Goal: Task Accomplishment & Management: Use online tool/utility

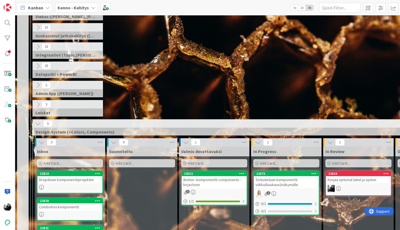
scroll to position [147, 1]
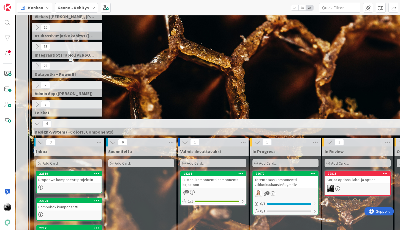
click at [71, 122] on div "6" at bounding box center [249, 124] width 435 height 8
click at [38, 123] on icon at bounding box center [37, 124] width 6 height 6
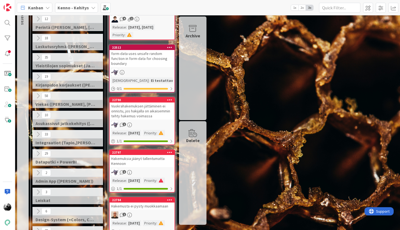
scroll to position [57, 0]
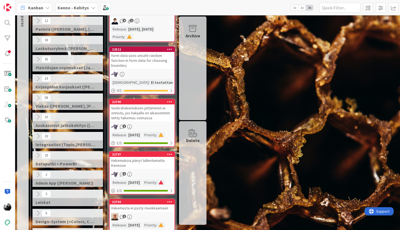
click at [38, 98] on icon at bounding box center [38, 98] width 6 height 6
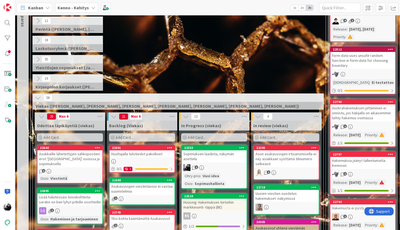
click at [146, 154] on div "Huoltajalla tulotiedot pakolliset" at bounding box center [141, 153] width 65 height 7
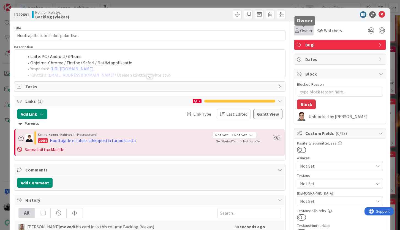
click at [302, 29] on span "Owner" at bounding box center [306, 30] width 12 height 7
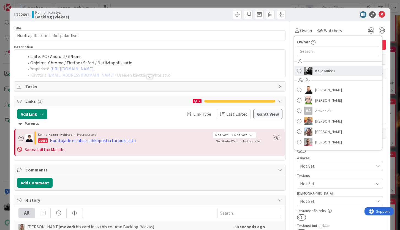
click at [314, 72] on link "Keijo Mukku" at bounding box center [337, 71] width 87 height 10
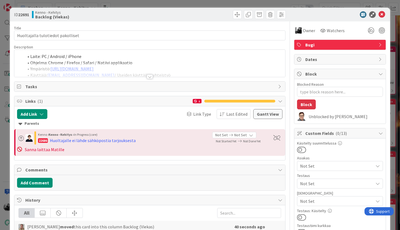
type textarea "x"
click at [380, 14] on icon at bounding box center [381, 14] width 7 height 7
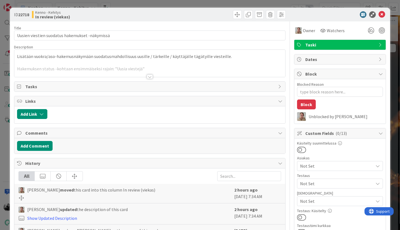
type textarea "x"
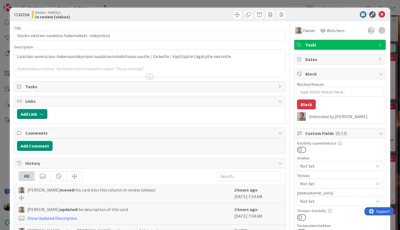
click at [149, 76] on div at bounding box center [150, 77] width 6 height 4
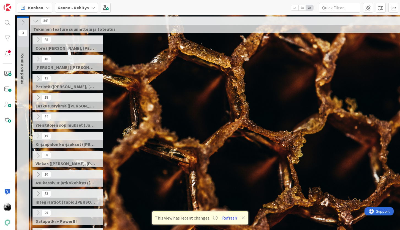
scroll to position [207, 173]
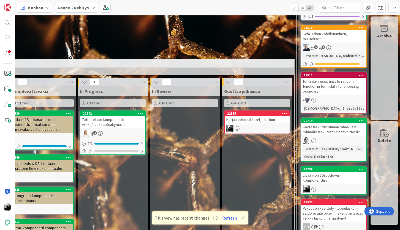
drag, startPoint x: 183, startPoint y: 114, endPoint x: 164, endPoint y: 6, distance: 109.5
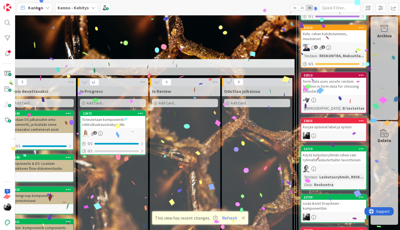
click at [342, 124] on div "Korjaa optional label ja option" at bounding box center [333, 127] width 65 height 7
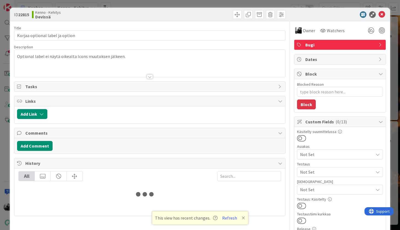
type textarea "x"
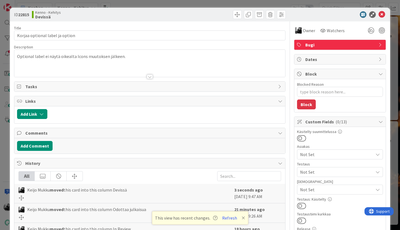
click at [144, 55] on div "Optional label ei näytä oikealta Icons muutoksen jälkeen." at bounding box center [149, 63] width 270 height 27
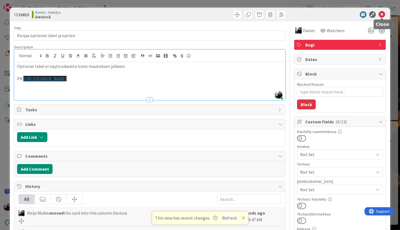
click at [382, 16] on icon at bounding box center [381, 14] width 7 height 7
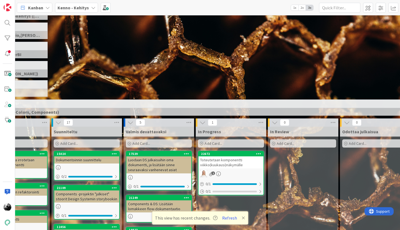
scroll to position [167, 0]
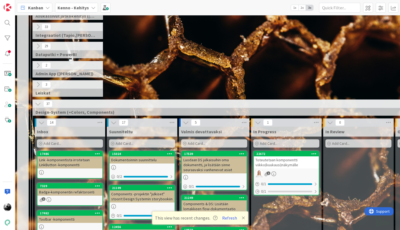
click at [36, 104] on icon at bounding box center [38, 104] width 6 height 6
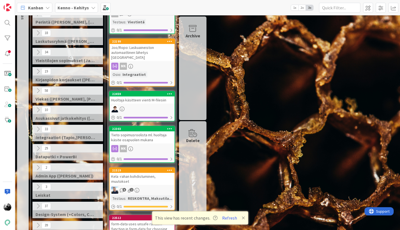
scroll to position [62, 0]
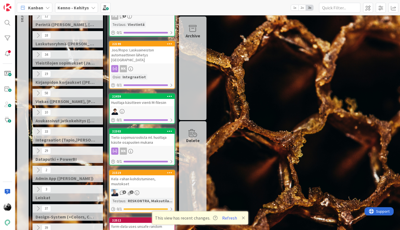
click at [37, 92] on icon at bounding box center [38, 93] width 6 height 6
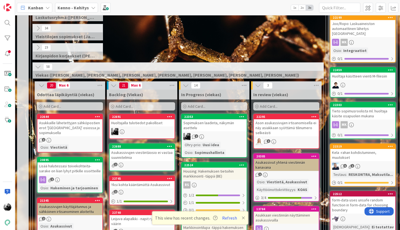
scroll to position [103, 0]
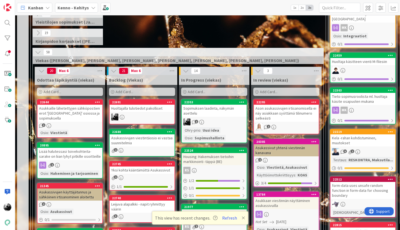
click at [229, 112] on div "Sopimuksen laadinta, näkymän asettelu" at bounding box center [214, 111] width 65 height 12
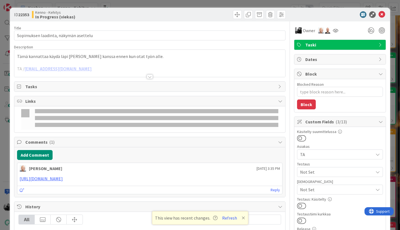
type textarea "x"
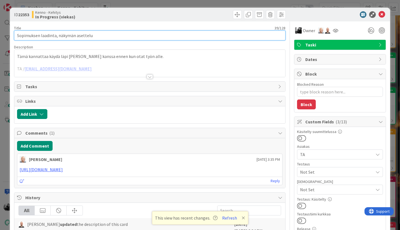
drag, startPoint x: 92, startPoint y: 35, endPoint x: 9, endPoint y: 33, distance: 82.6
click at [9, 33] on div "ID 22353 Kenno - Kehitys In Progress (viekas) Title 39 / 128 Sopimuksen laadint…" at bounding box center [200, 115] width 400 height 230
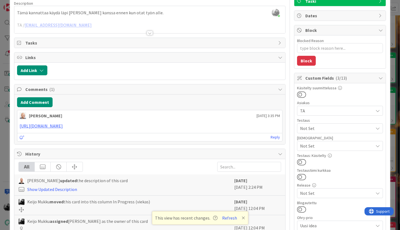
scroll to position [43, 0]
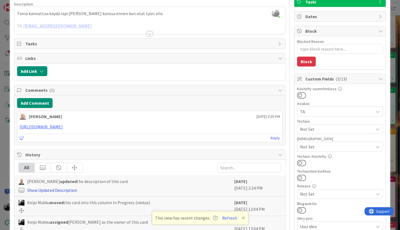
click at [67, 192] on link "Show Updated Description" at bounding box center [52, 191] width 50 height 6
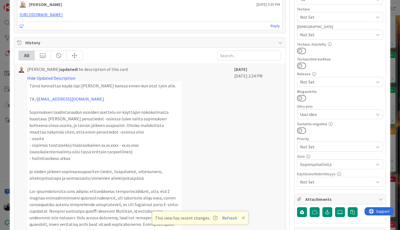
scroll to position [0, 0]
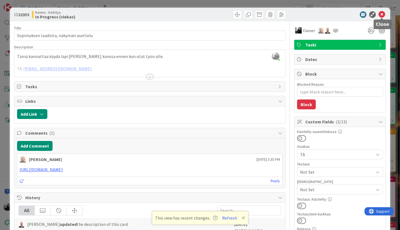
click at [383, 13] on icon at bounding box center [381, 14] width 7 height 7
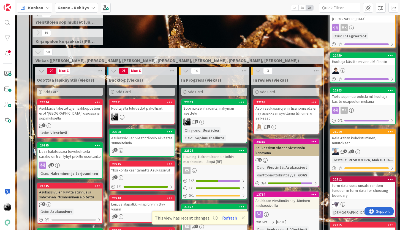
click at [281, 46] on div "19 Kirjanpidon korjaukset (Jussi, JaakkoHä)" at bounding box center [178, 38] width 293 height 19
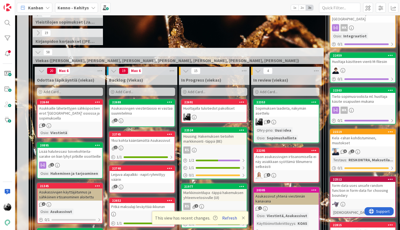
click at [230, 220] on button "Refresh" at bounding box center [229, 218] width 19 height 7
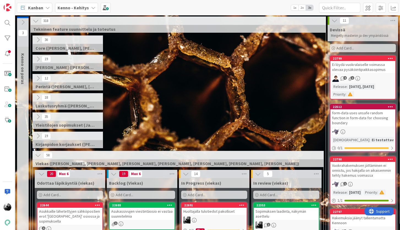
click at [278, 82] on div "12 Perintä ([PERSON_NAME], [PERSON_NAME], [PERSON_NAME], [PERSON_NAME])" at bounding box center [178, 83] width 293 height 19
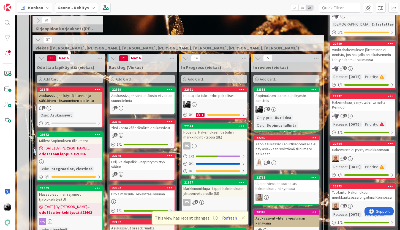
scroll to position [116, 0]
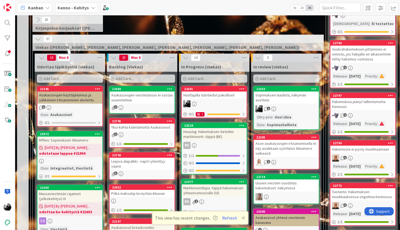
click at [229, 98] on div "Huoltajalla tulotiedot pakolliset" at bounding box center [214, 95] width 65 height 7
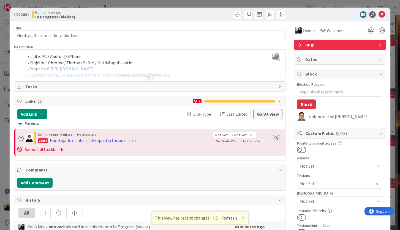
click at [150, 77] on div at bounding box center [150, 77] width 6 height 4
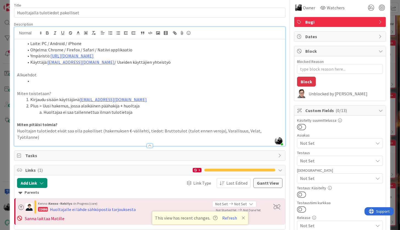
scroll to position [20, 0]
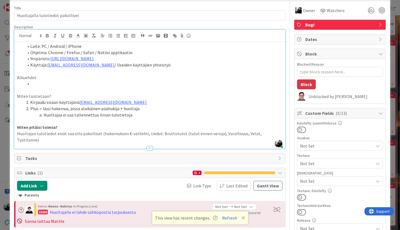
click at [99, 81] on li at bounding box center [153, 84] width 258 height 6
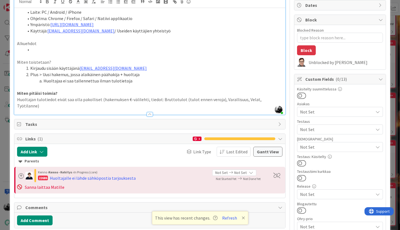
scroll to position [0, 0]
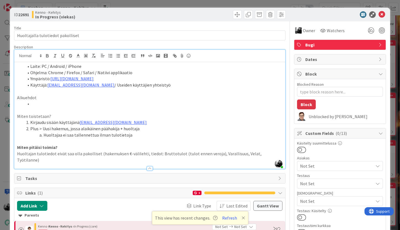
click at [385, 12] on div at bounding box center [336, 14] width 97 height 7
click at [383, 15] on icon at bounding box center [381, 14] width 7 height 7
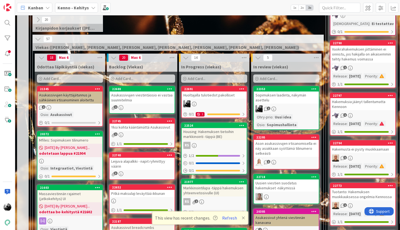
click at [204, 101] on div at bounding box center [214, 103] width 65 height 7
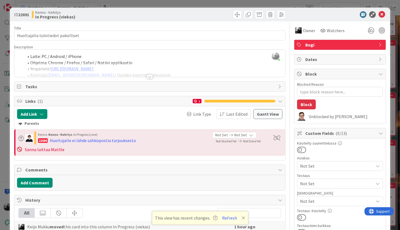
click at [148, 77] on div at bounding box center [150, 77] width 6 height 4
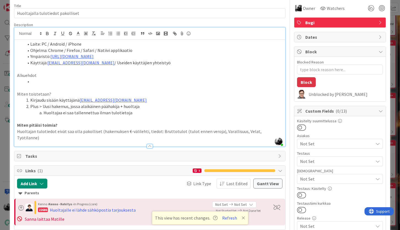
scroll to position [11, 0]
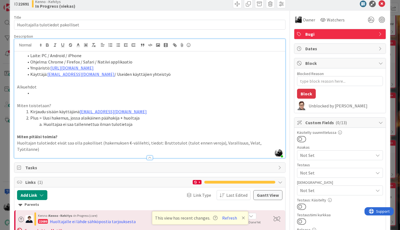
type textarea "x"
